Goal: Find specific page/section: Find specific page/section

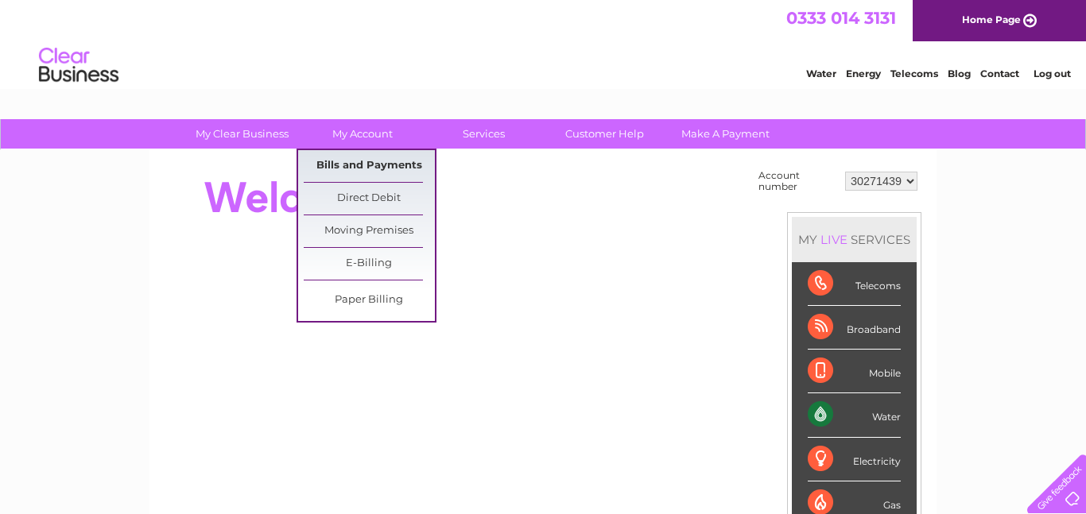
click at [359, 157] on link "Bills and Payments" at bounding box center [369, 166] width 131 height 32
